Goal: Find specific page/section: Locate a particular part of the current website

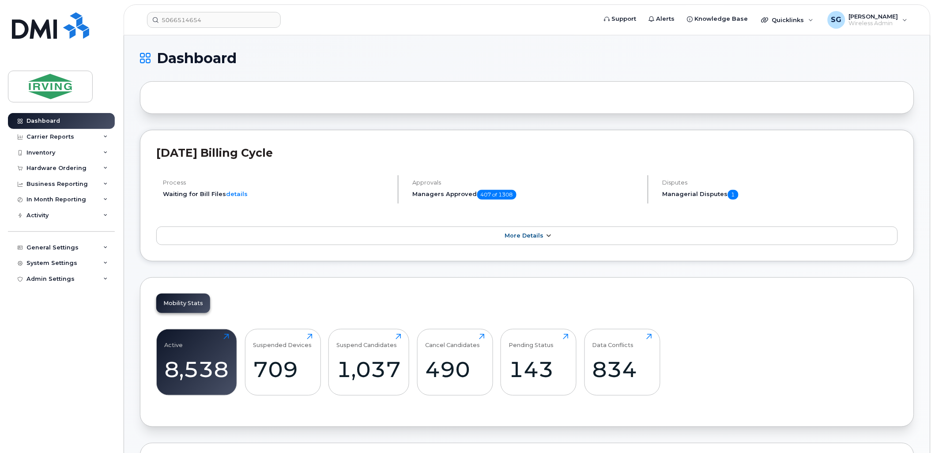
click at [527, 233] on span "More Details" at bounding box center [524, 235] width 39 height 7
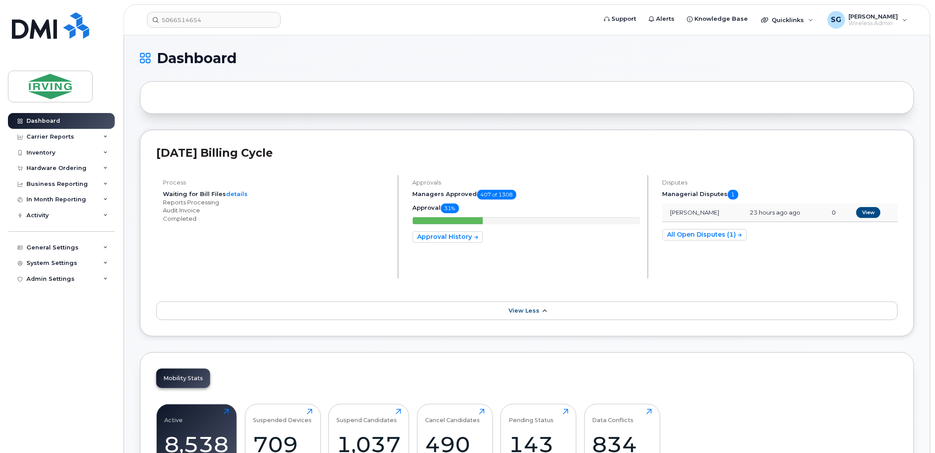
click at [531, 310] on span "View Less" at bounding box center [524, 310] width 31 height 7
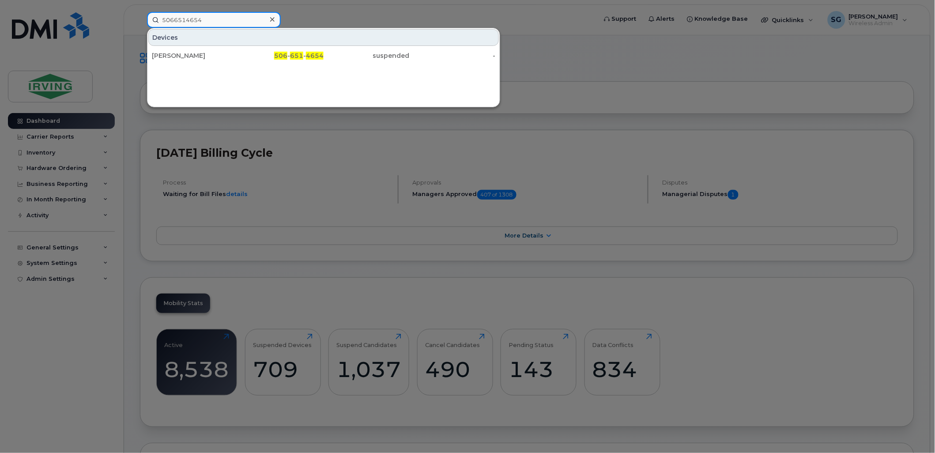
drag, startPoint x: 242, startPoint y: 19, endPoint x: 163, endPoint y: 23, distance: 78.7
click at [163, 23] on input "5066514654" at bounding box center [214, 20] width 134 height 16
paste input "amy Laevere"
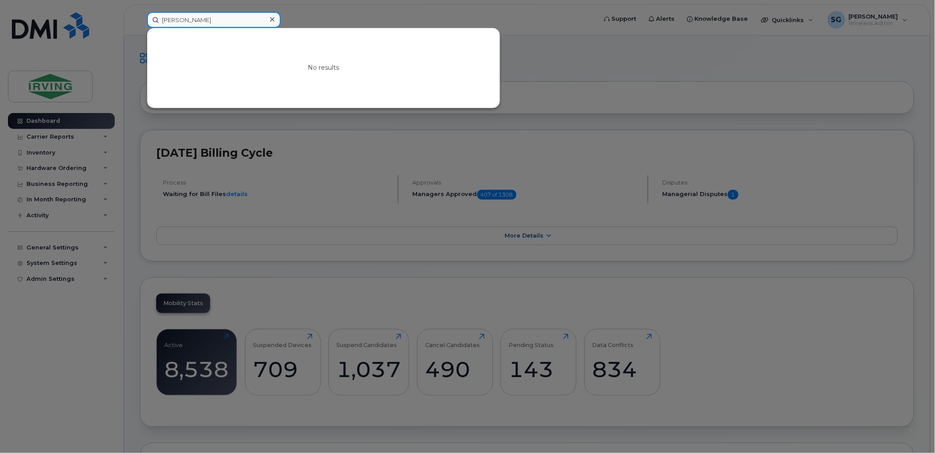
drag, startPoint x: 176, startPoint y: 20, endPoint x: 283, endPoint y: 20, distance: 106.8
click at [283, 20] on div "amy Laevere No results" at bounding box center [369, 20] width 458 height 16
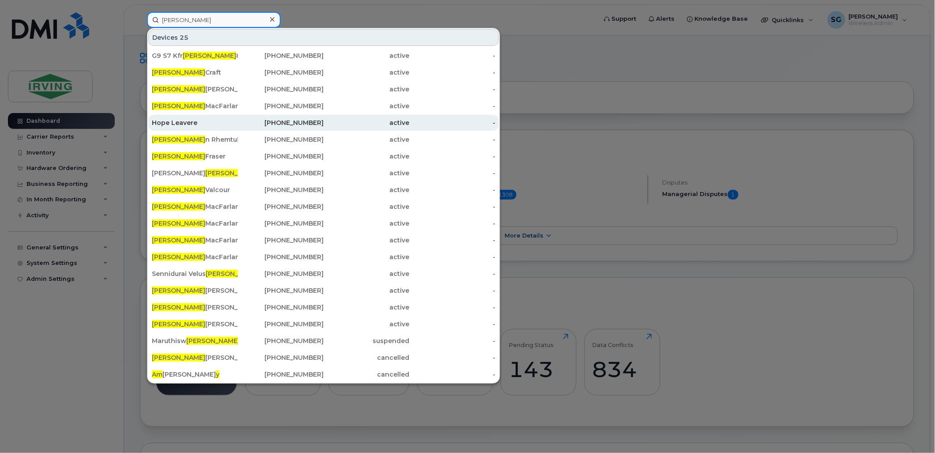
type input "amy"
click at [177, 123] on div "Hope Leavere" at bounding box center [195, 122] width 86 height 9
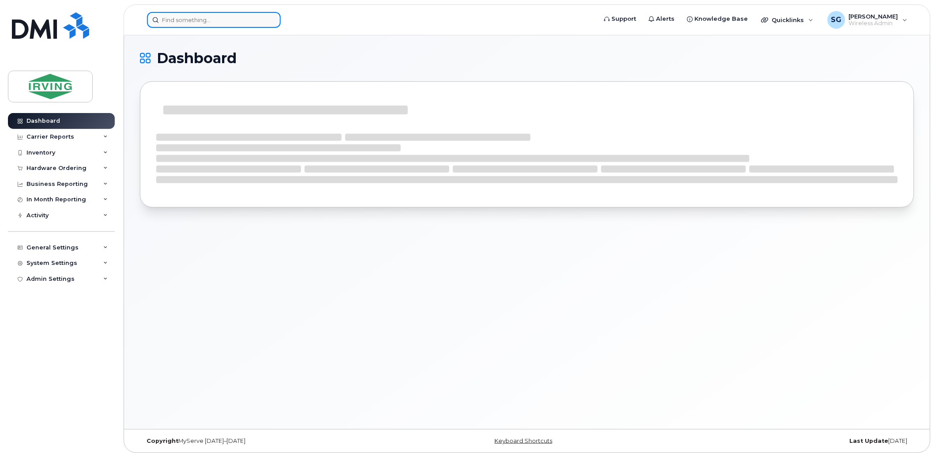
click at [206, 26] on input at bounding box center [214, 20] width 134 height 16
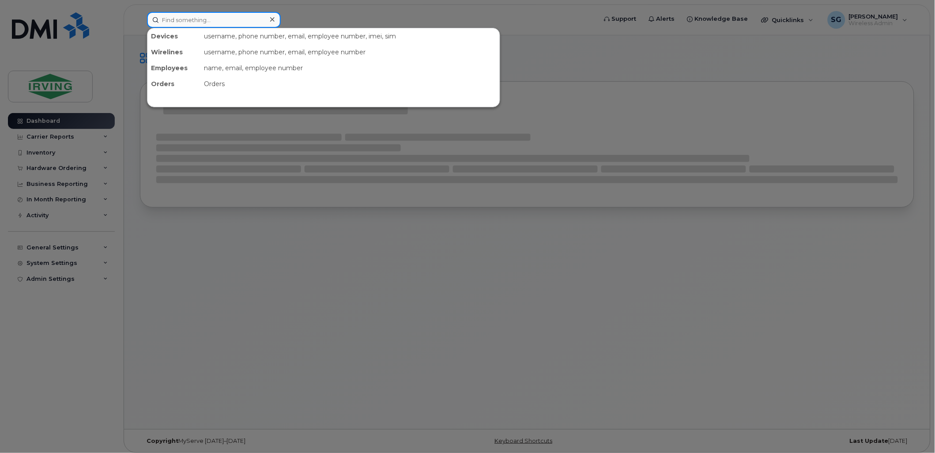
paste input "5063493859"
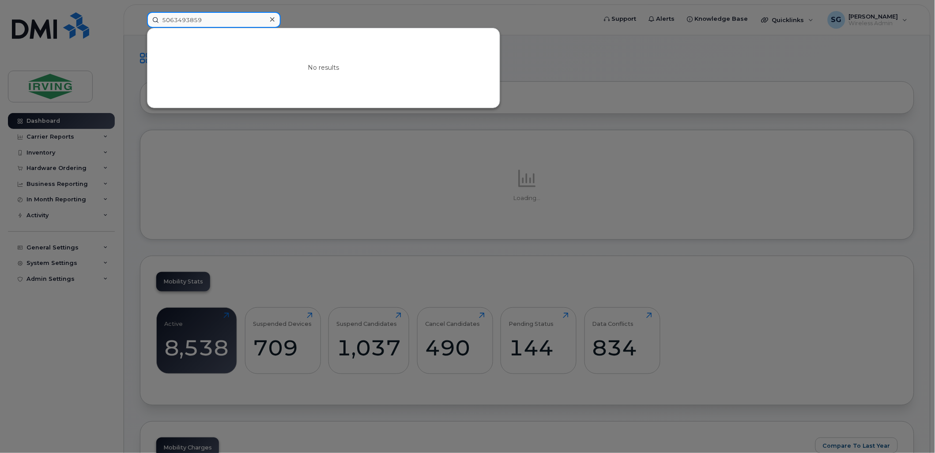
type input "5063493859"
